Goal: Information Seeking & Learning: Learn about a topic

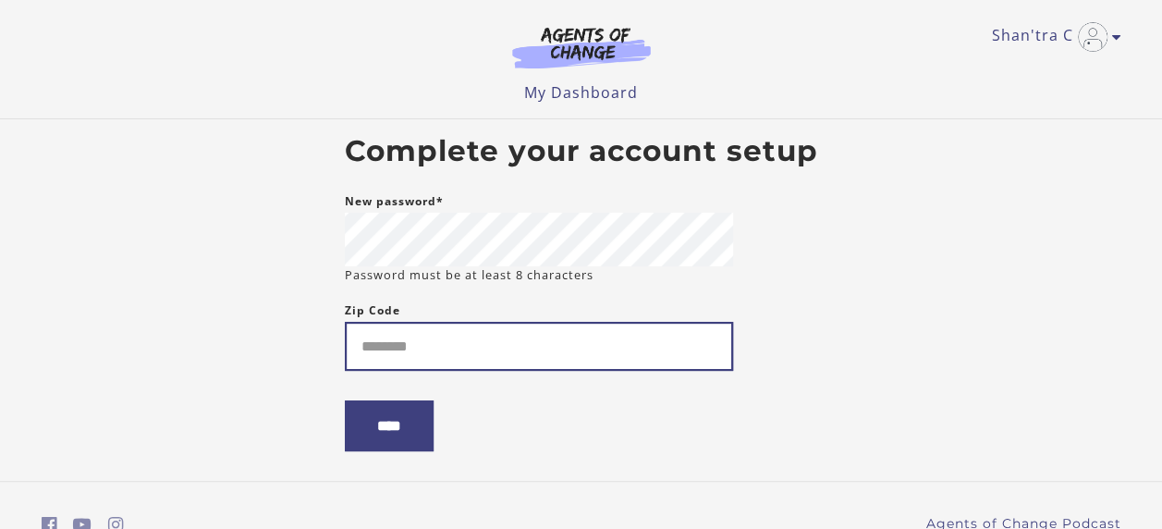
click at [523, 351] on input "Zip Code" at bounding box center [539, 346] width 388 height 49
type input "*****"
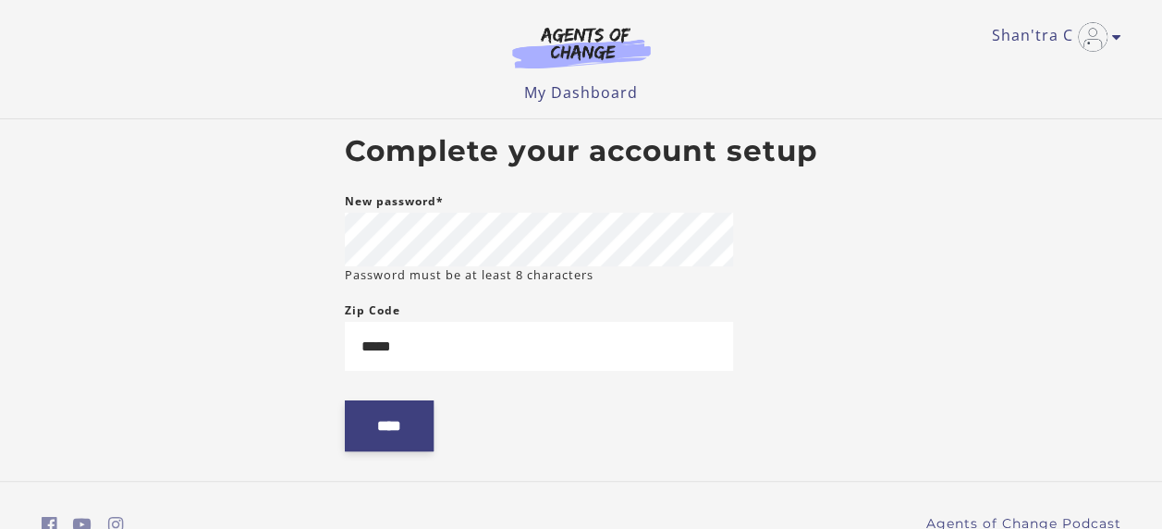
click at [428, 420] on input "****" at bounding box center [389, 425] width 89 height 51
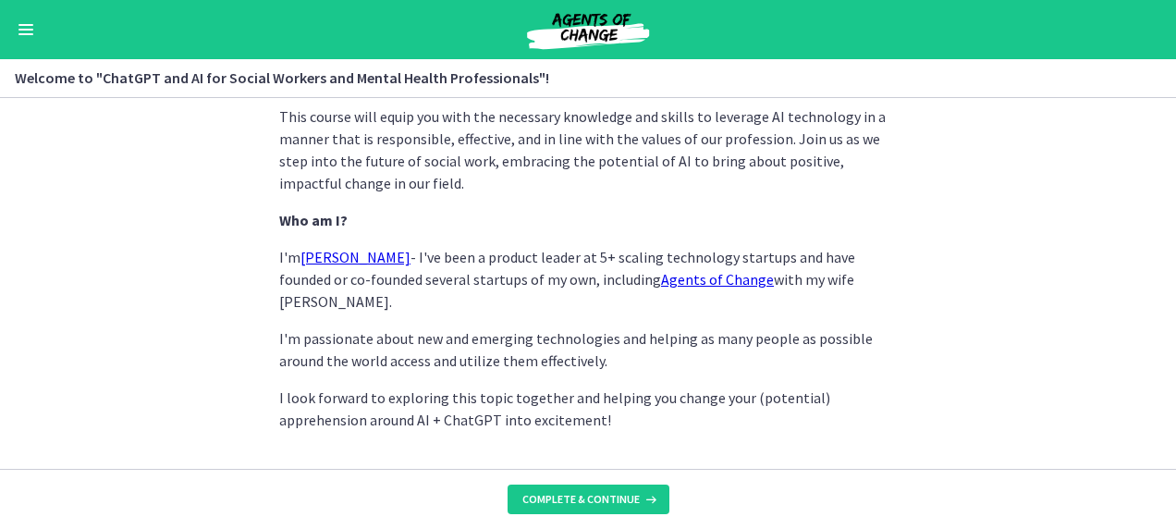
scroll to position [1041, 0]
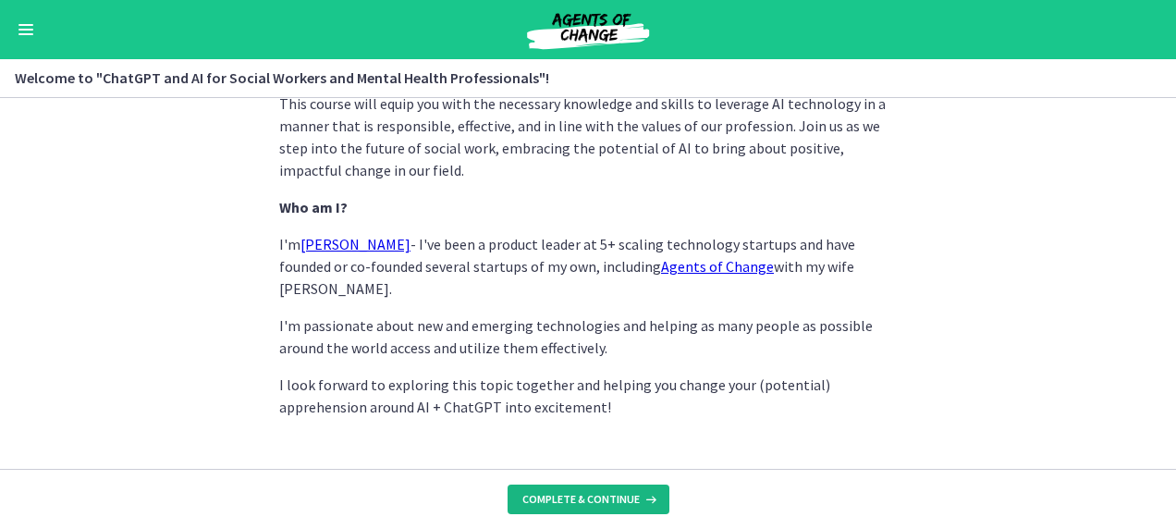
click at [580, 499] on span "Complete & continue" at bounding box center [580, 499] width 117 height 15
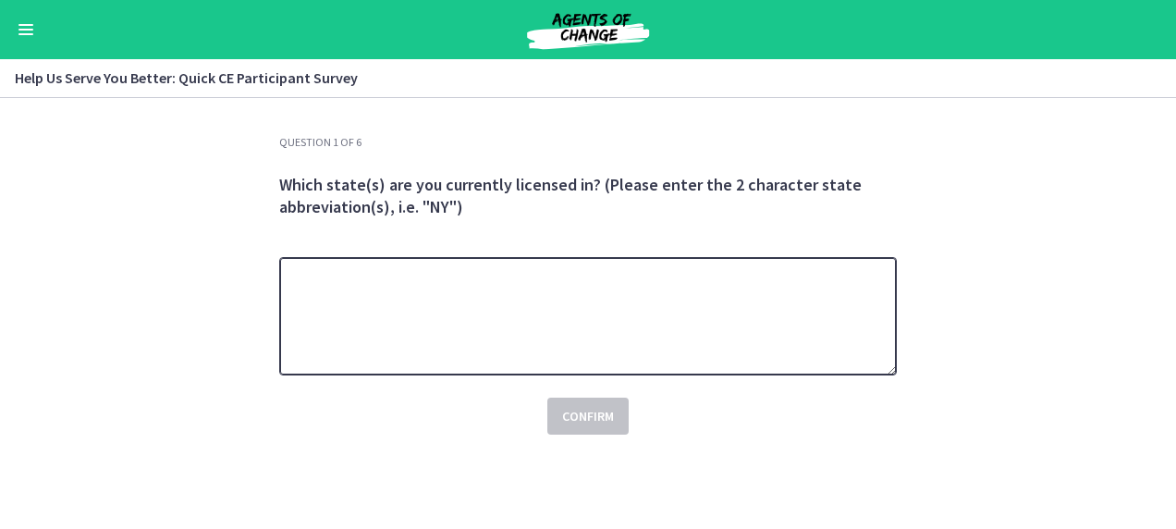
click at [608, 290] on textarea at bounding box center [587, 316] width 617 height 118
type textarea "*********"
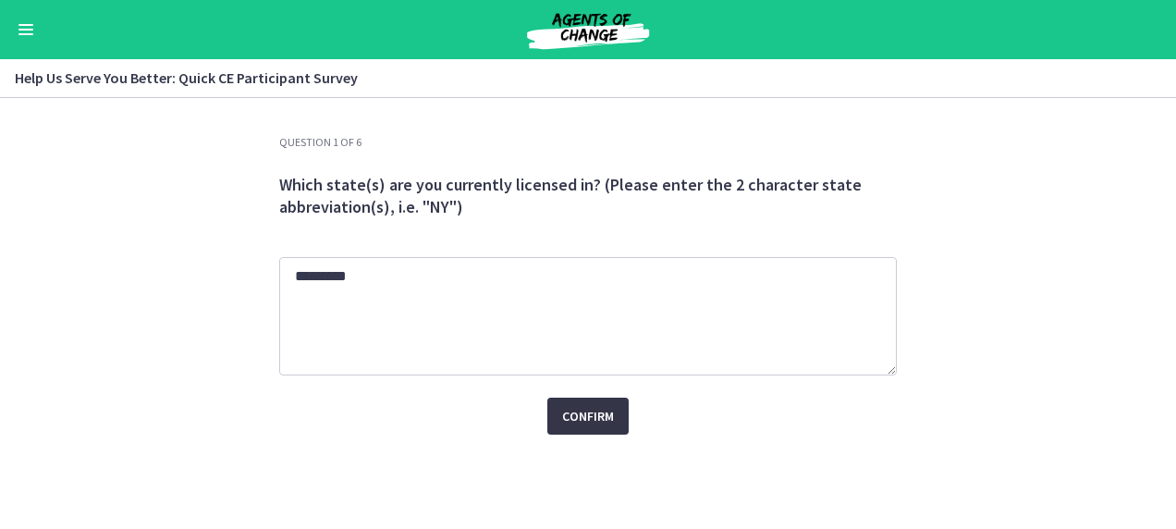
click at [585, 416] on span "Confirm" at bounding box center [588, 416] width 52 height 22
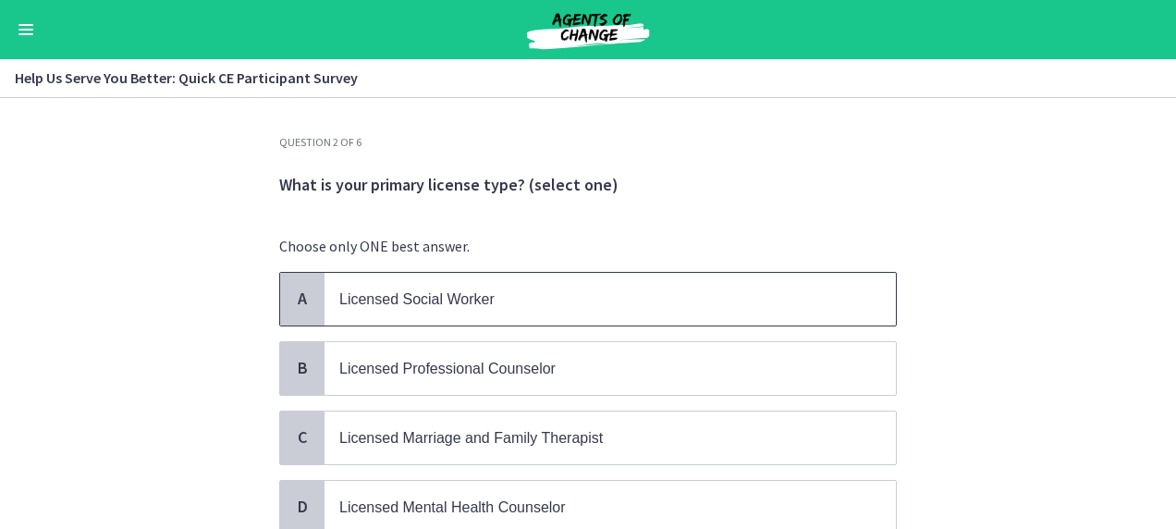
click at [718, 305] on p "Licensed Social Worker" at bounding box center [591, 298] width 505 height 23
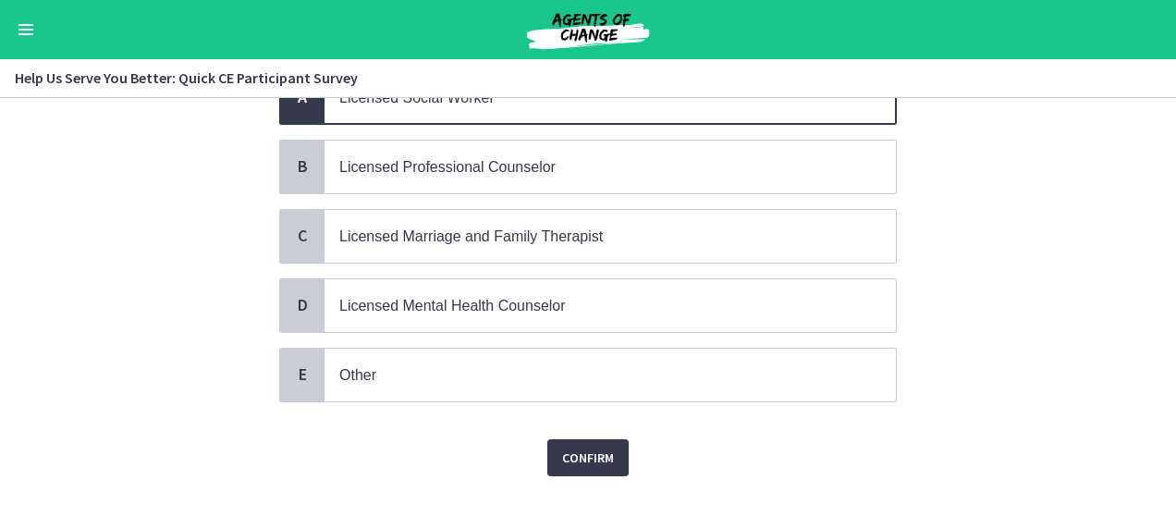
scroll to position [204, 0]
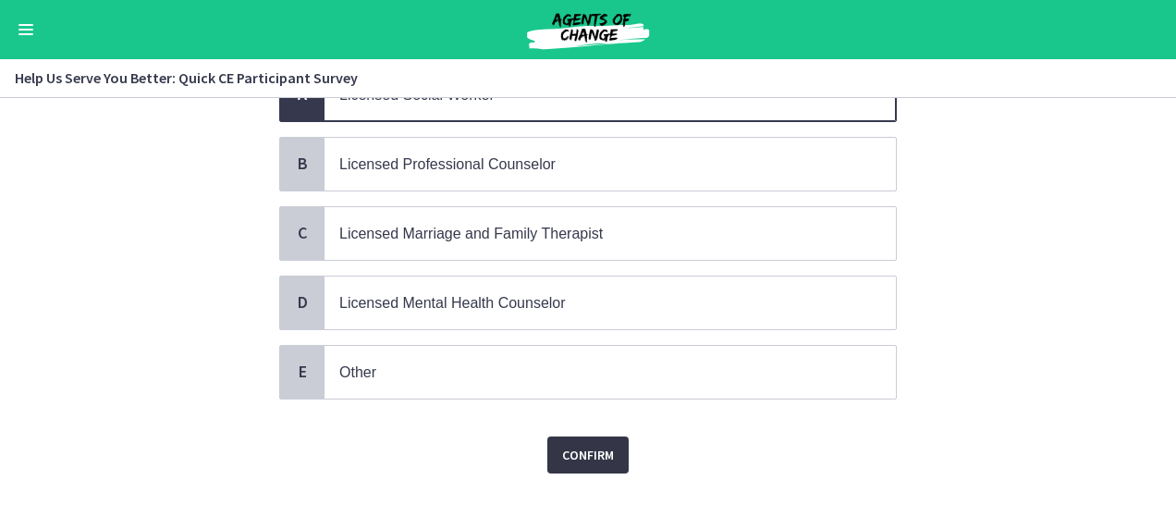
click at [573, 444] on span "Confirm" at bounding box center [588, 455] width 52 height 22
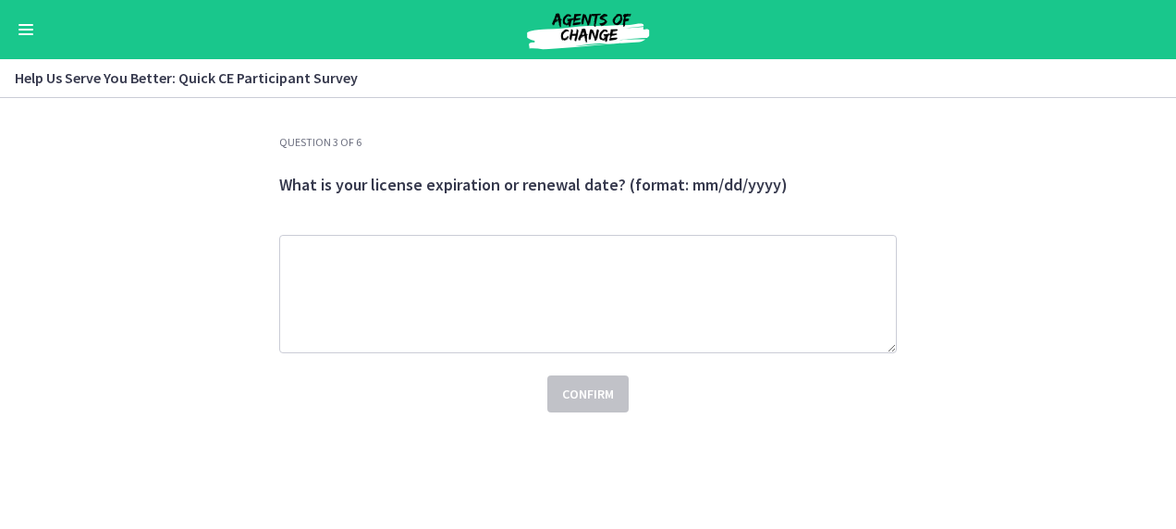
scroll to position [0, 0]
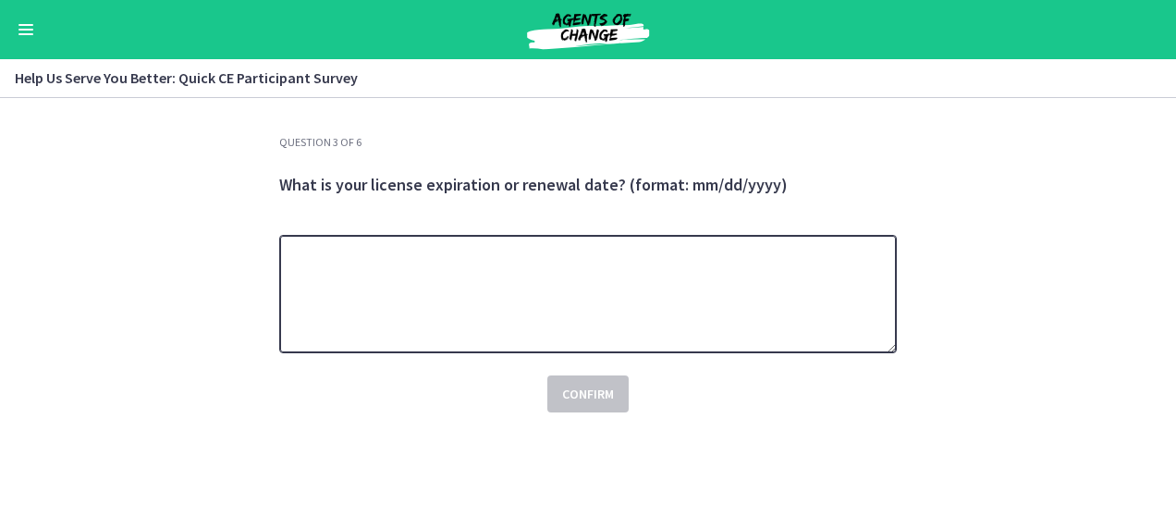
click at [485, 251] on textarea at bounding box center [587, 294] width 617 height 118
type textarea "**********"
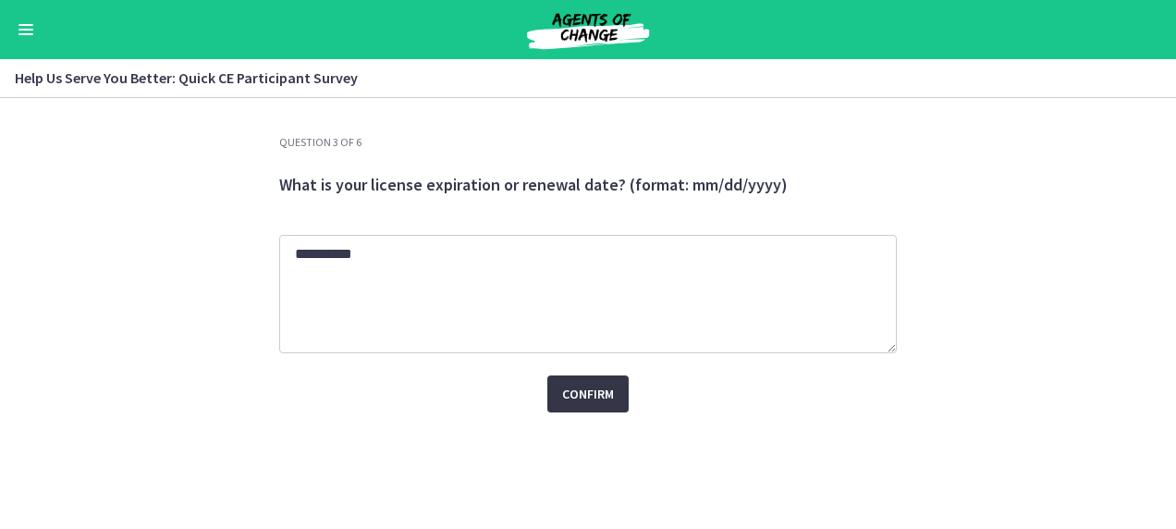
click at [603, 401] on span "Confirm" at bounding box center [588, 394] width 52 height 22
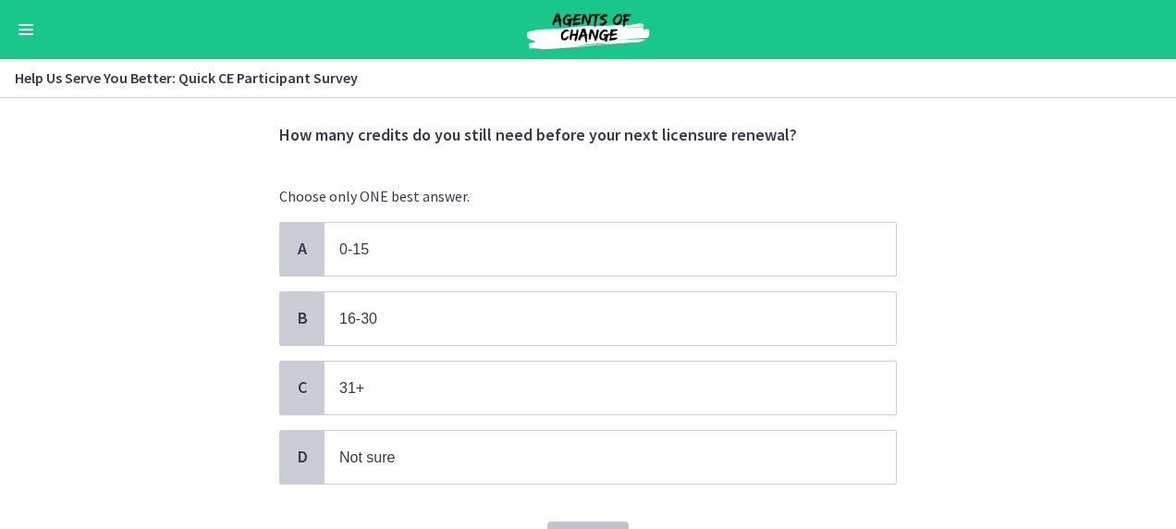
scroll to position [46, 0]
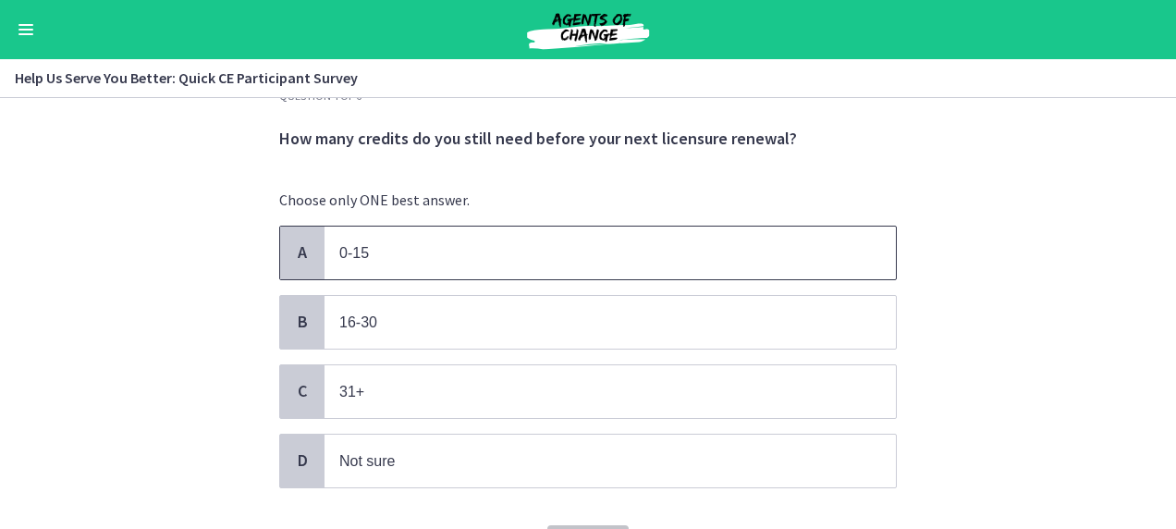
click at [409, 254] on p "0-15" at bounding box center [591, 252] width 505 height 23
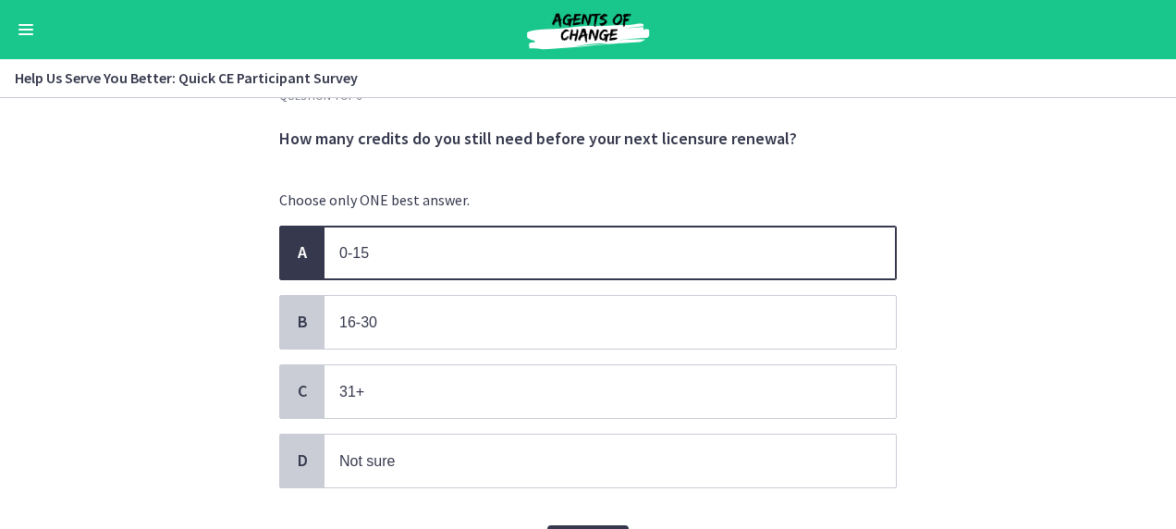
click at [574, 517] on div "Confirm" at bounding box center [587, 532] width 617 height 59
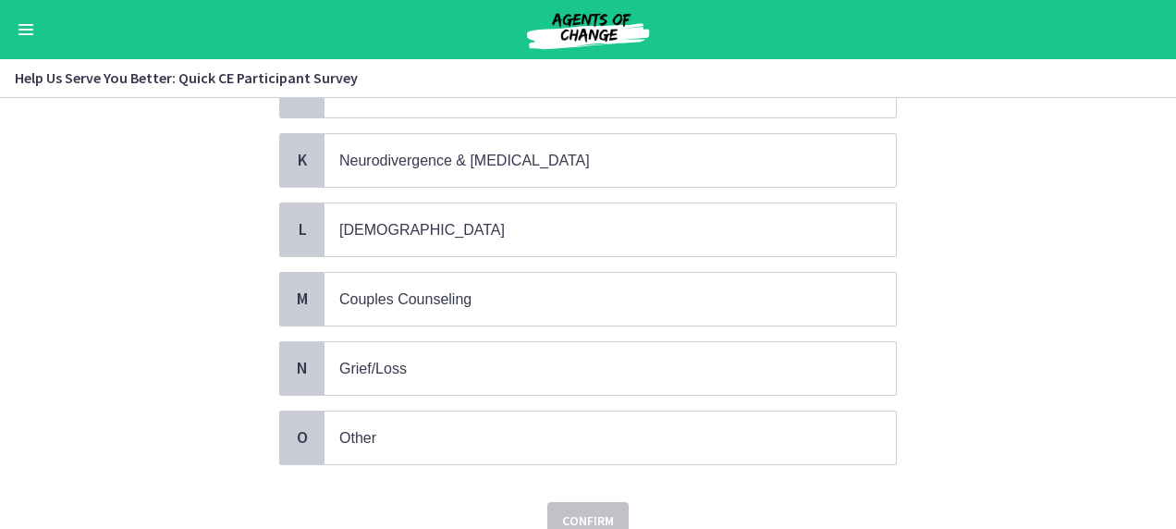
scroll to position [885, 0]
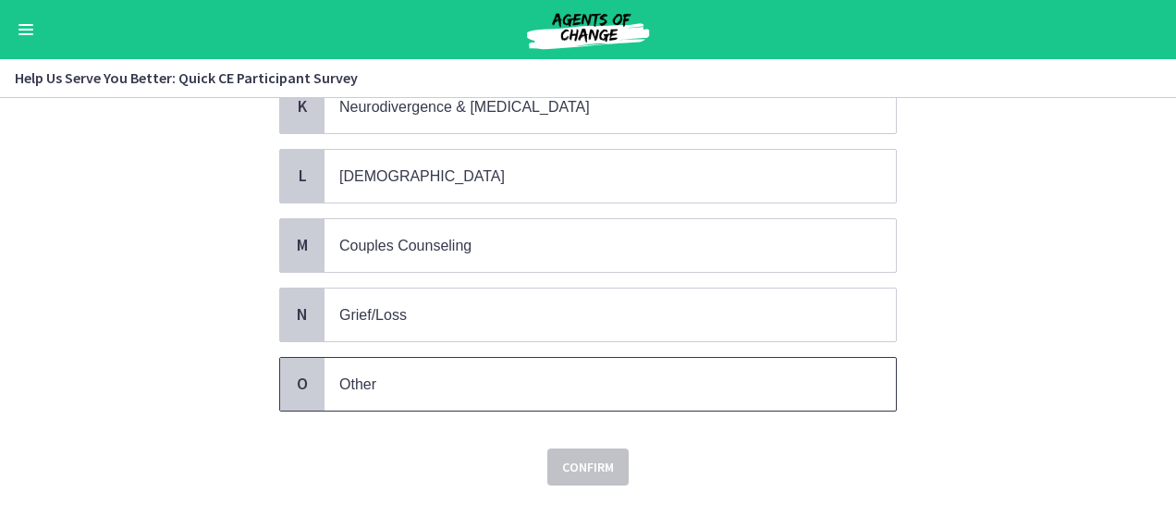
click at [713, 372] on p "Other" at bounding box center [591, 383] width 505 height 23
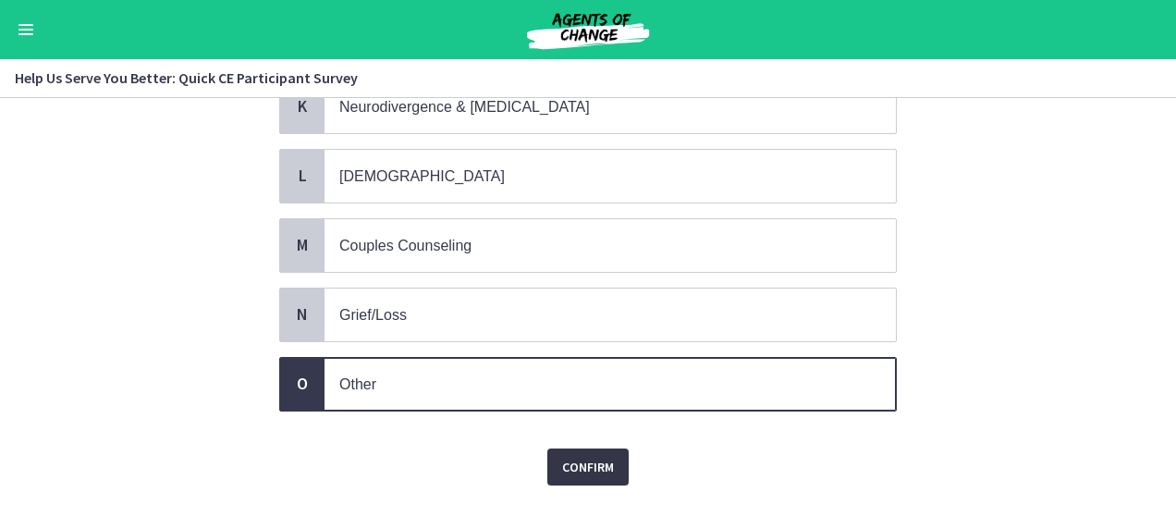
click at [593, 456] on span "Confirm" at bounding box center [588, 467] width 52 height 22
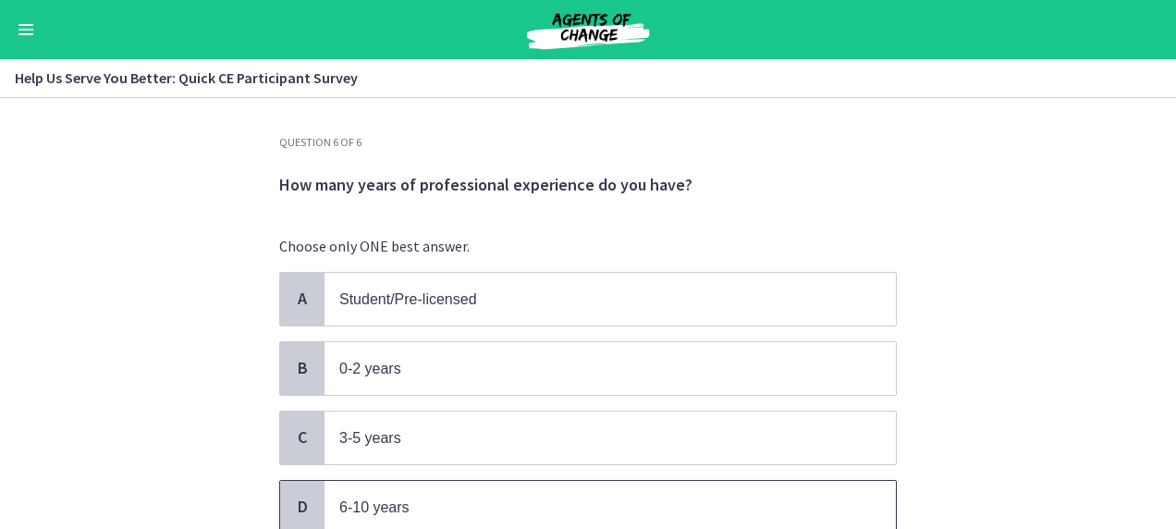
click at [544, 495] on p "6-10 years" at bounding box center [591, 506] width 505 height 23
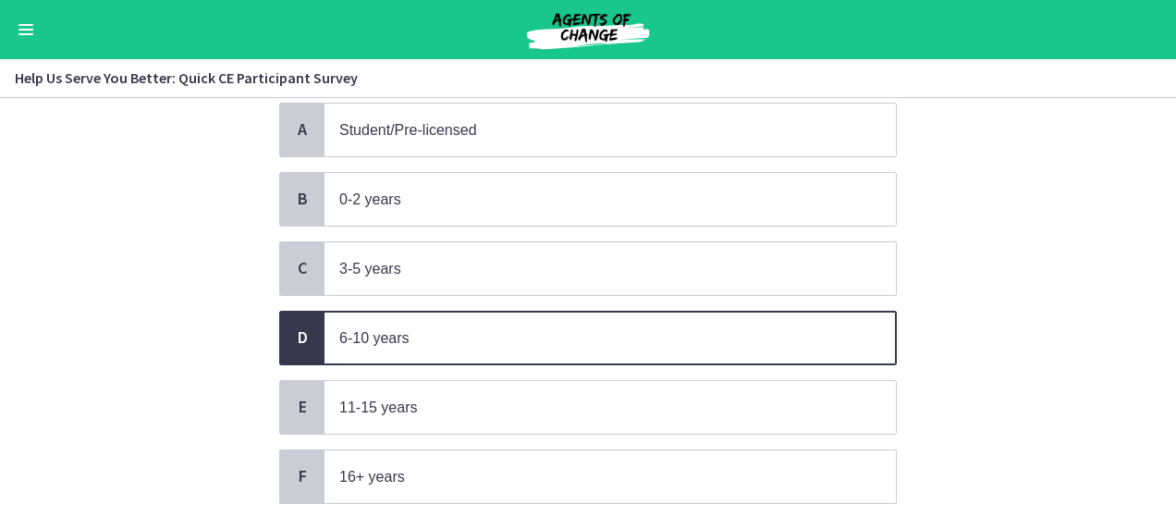
scroll to position [181, 0]
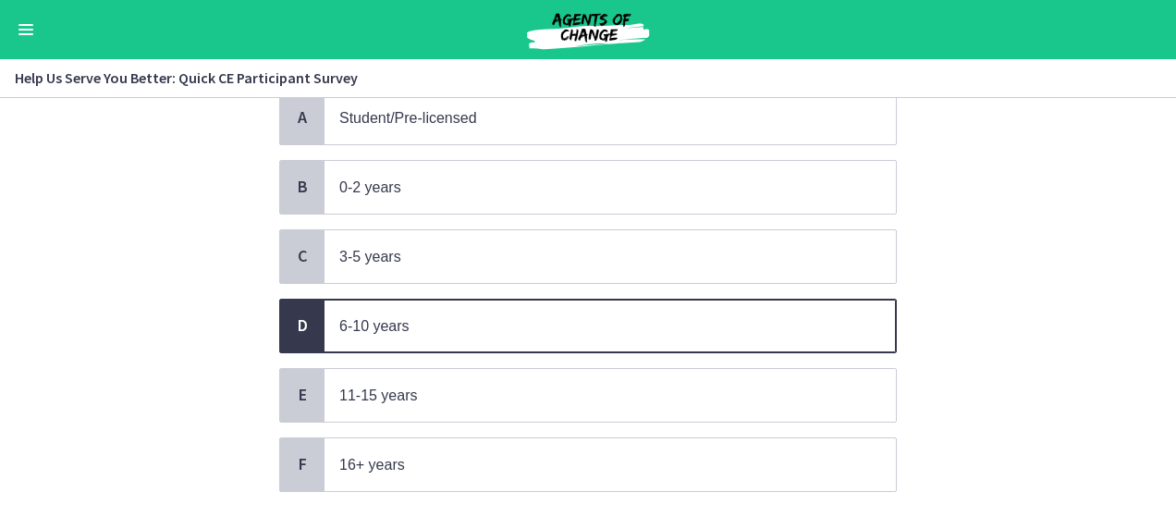
click at [603, 518] on div "Confirm" at bounding box center [587, 536] width 617 height 59
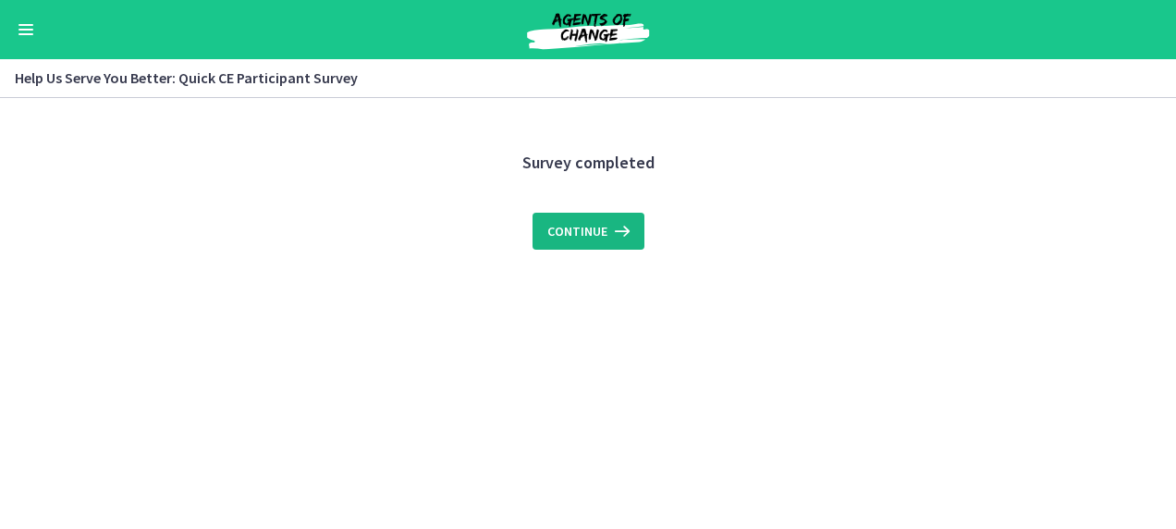
scroll to position [0, 0]
click at [596, 222] on span "Continue" at bounding box center [577, 231] width 60 height 22
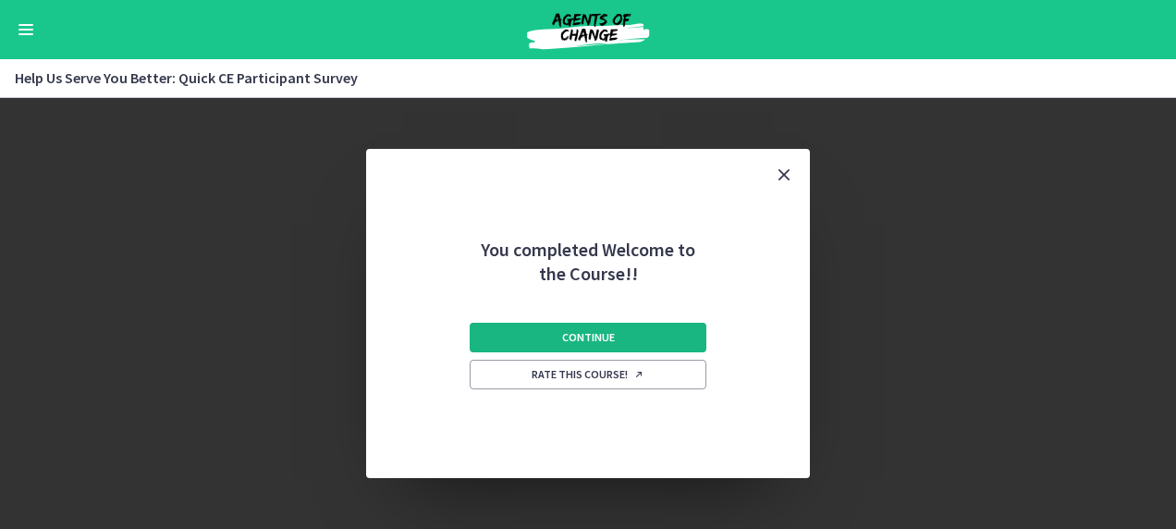
click at [617, 343] on button "Continue" at bounding box center [588, 338] width 237 height 30
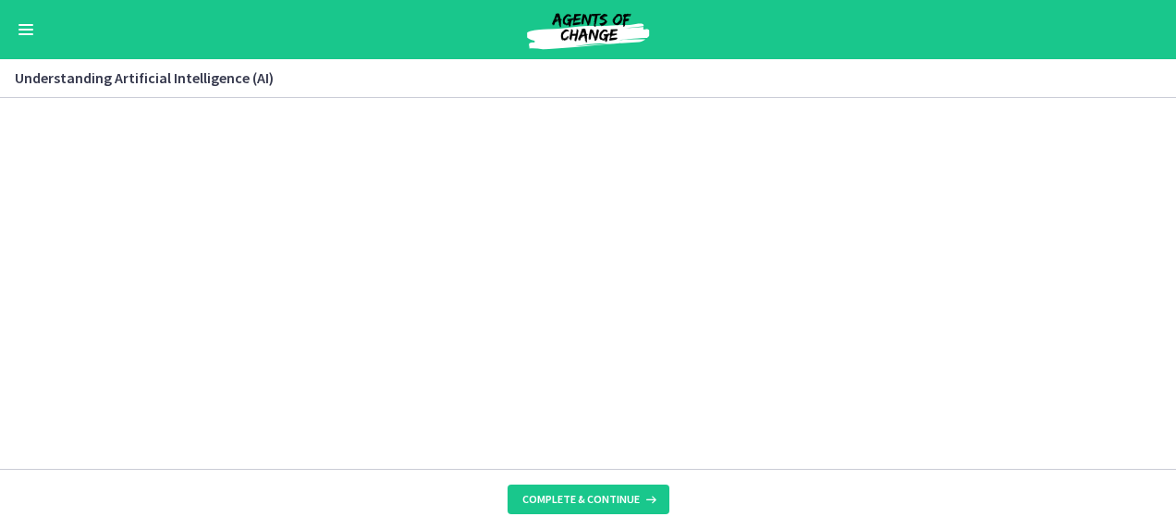
scroll to position [831, 0]
